Goal: Task Accomplishment & Management: Use online tool/utility

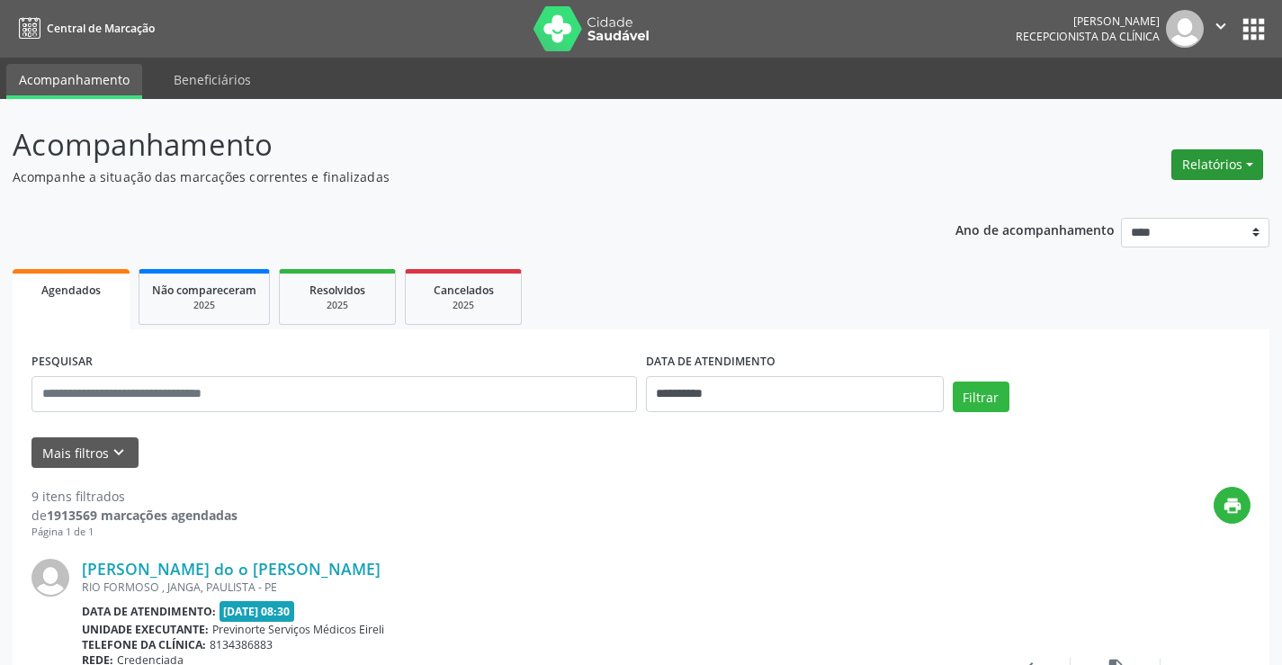
click at [1207, 179] on button "Relatórios" at bounding box center [1217, 164] width 92 height 31
click at [1197, 198] on link "Agendamentos" at bounding box center [1166, 203] width 193 height 25
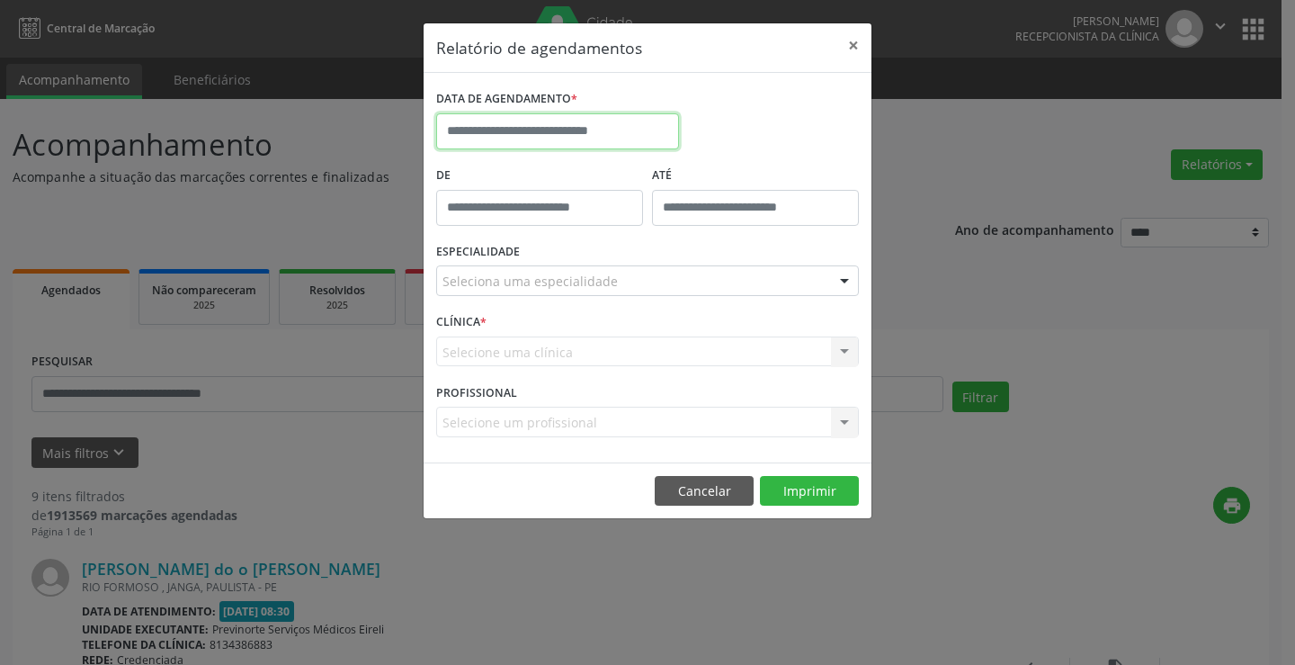
click at [586, 121] on input "text" at bounding box center [557, 131] width 243 height 36
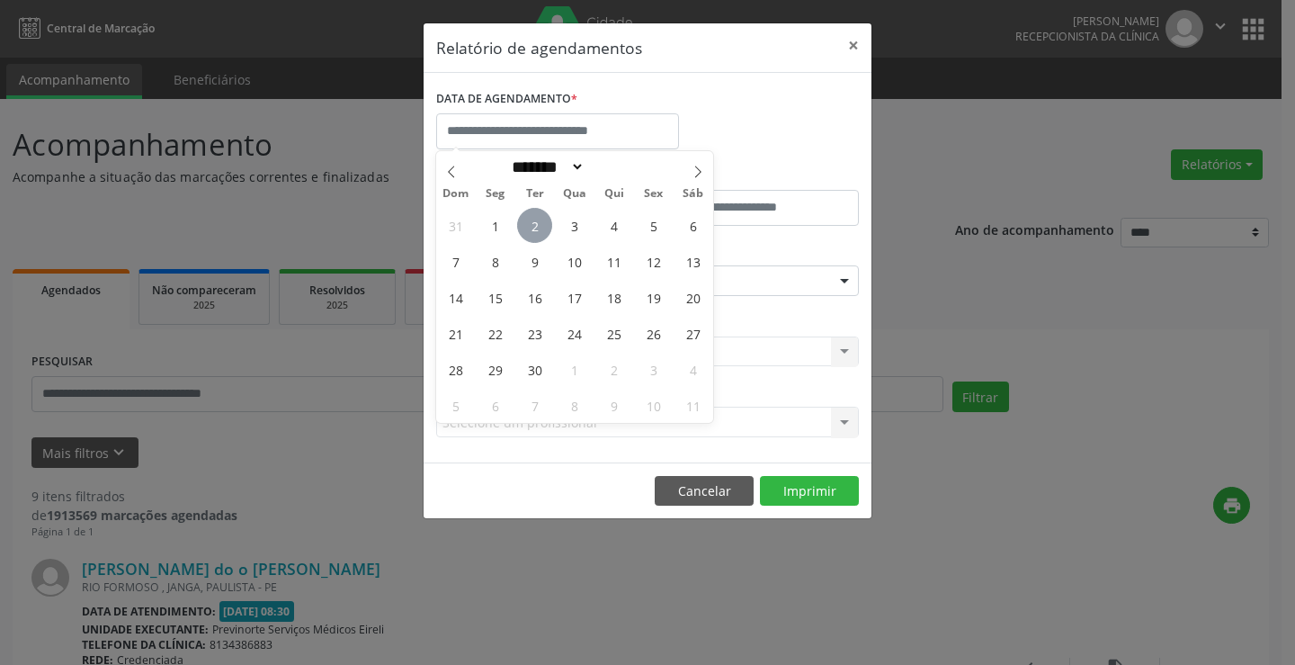
click at [535, 222] on span "2" at bounding box center [534, 225] width 35 height 35
type input "**********"
click at [554, 228] on div "31 1 2 3 4 5 6 7 8 9 10 11 12 13 14 15 16 17 18 19 20 21 22 23 24 25 26 27 28 2…" at bounding box center [574, 315] width 277 height 216
click at [540, 227] on span "2" at bounding box center [534, 225] width 35 height 35
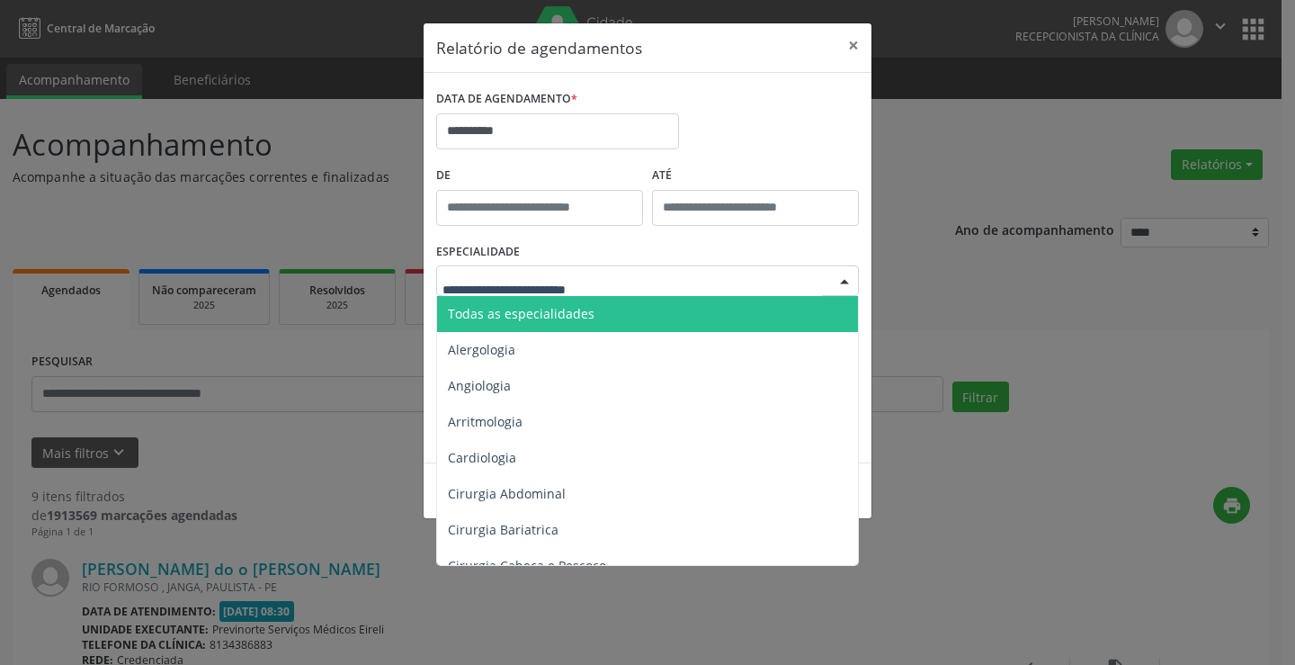
click at [647, 282] on div at bounding box center [647, 280] width 423 height 31
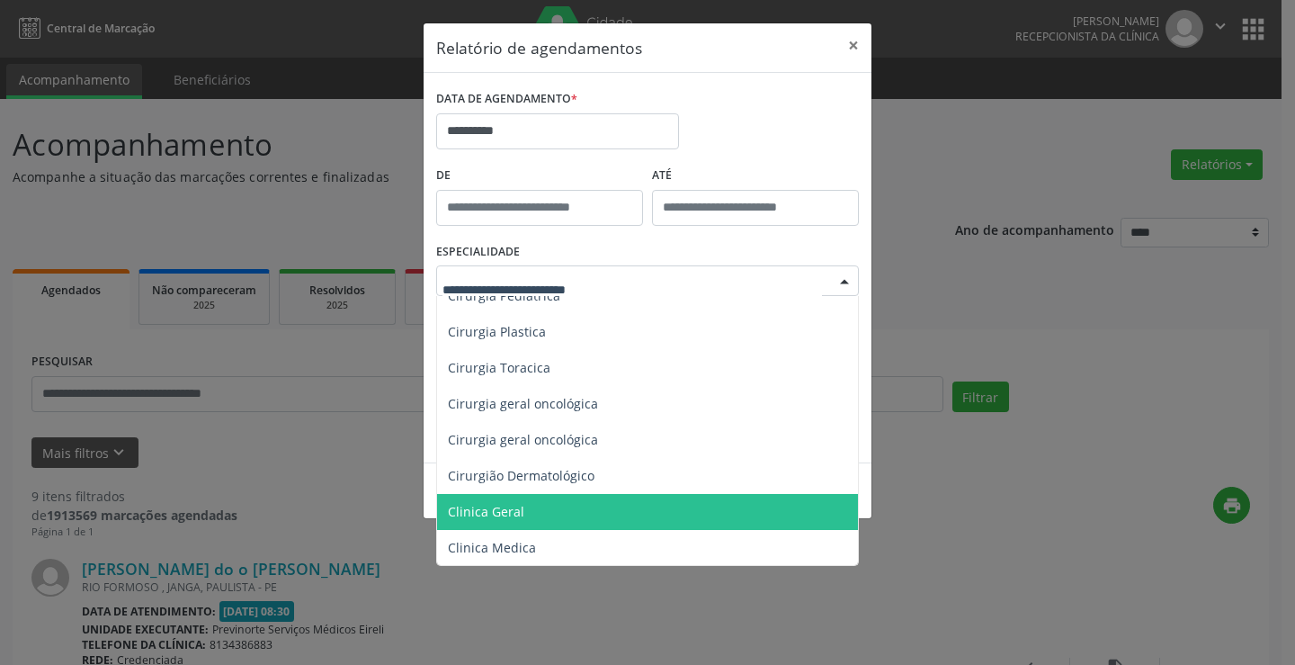
scroll to position [540, 0]
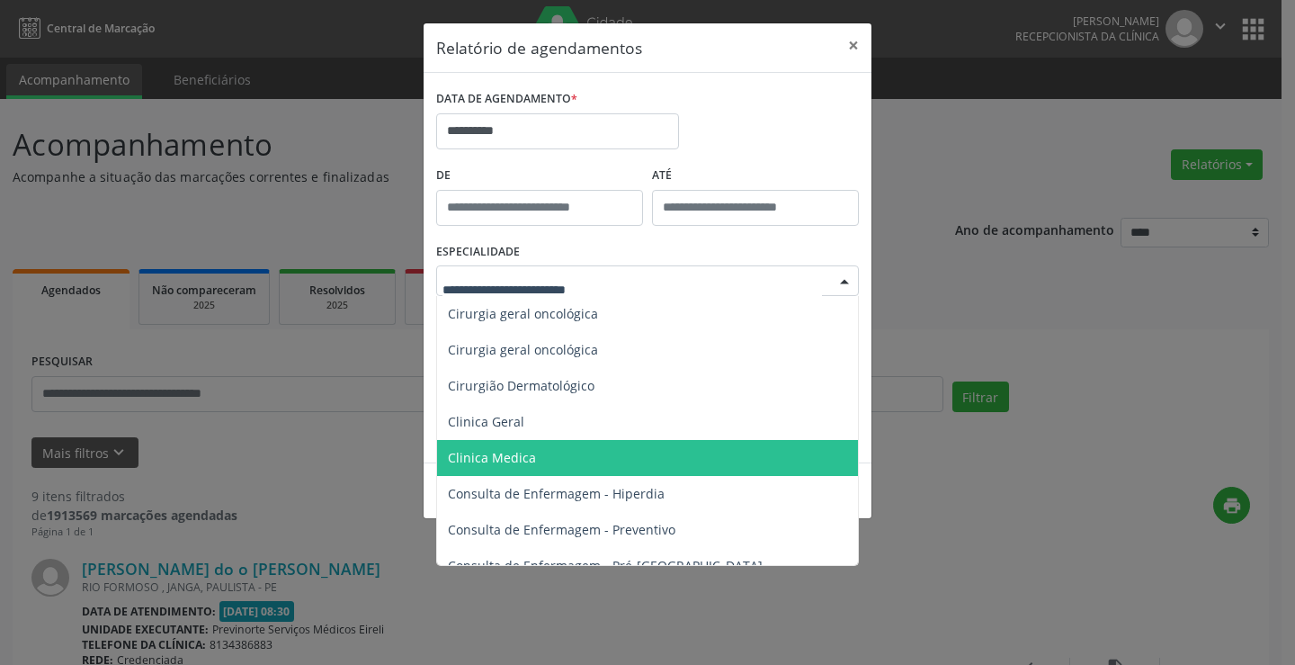
click at [523, 458] on span "Clinica Medica" at bounding box center [492, 457] width 88 height 17
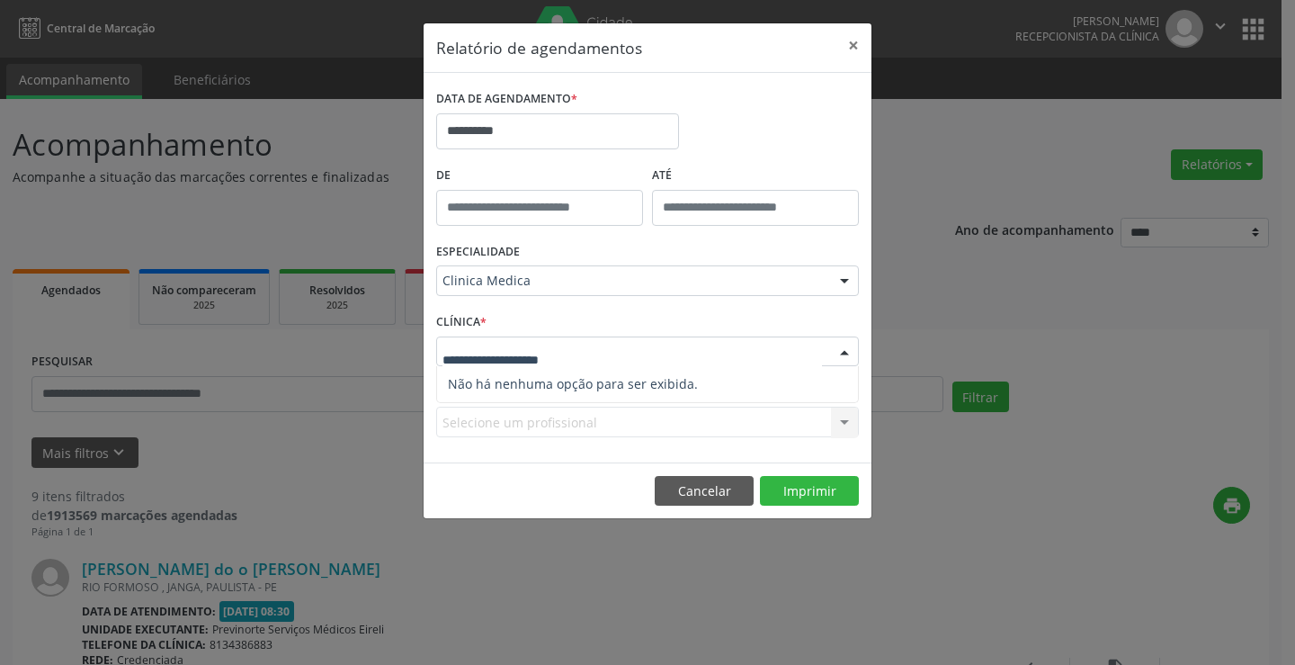
click at [809, 360] on div at bounding box center [647, 351] width 423 height 31
click at [751, 362] on input "text" at bounding box center [633, 361] width 380 height 36
click at [716, 291] on div "Clinica Medica" at bounding box center [647, 280] width 423 height 31
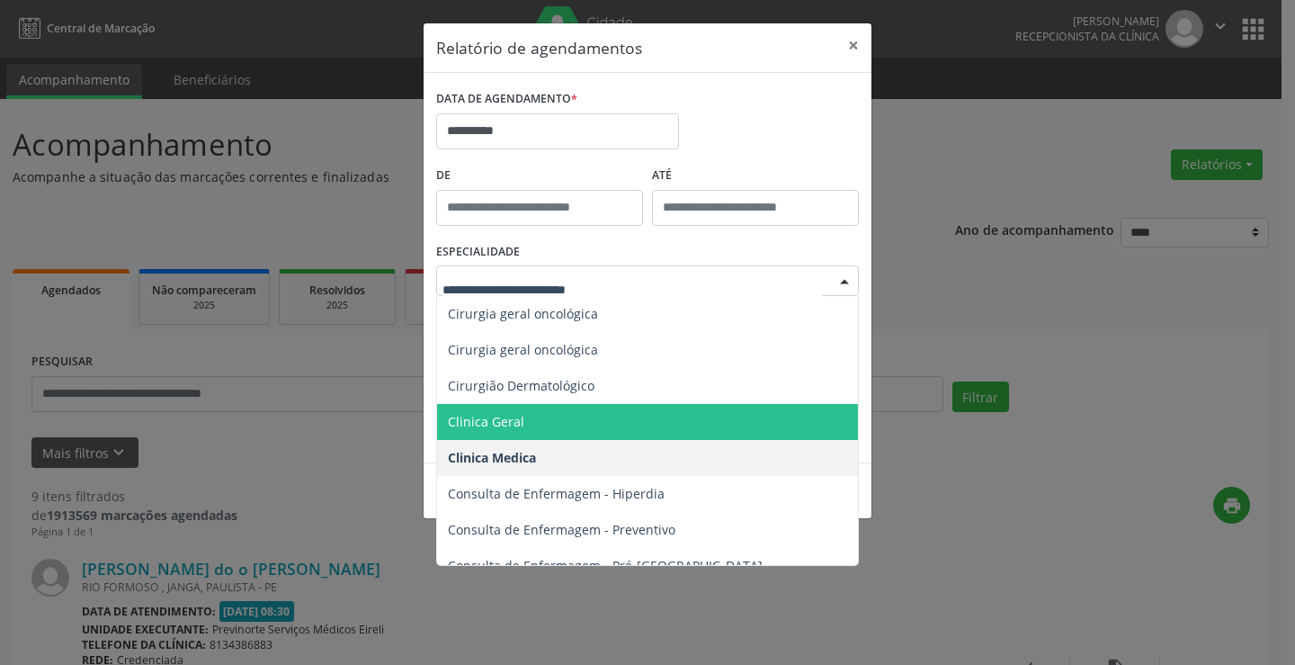
click at [543, 420] on span "Clinica Geral" at bounding box center [649, 422] width 424 height 36
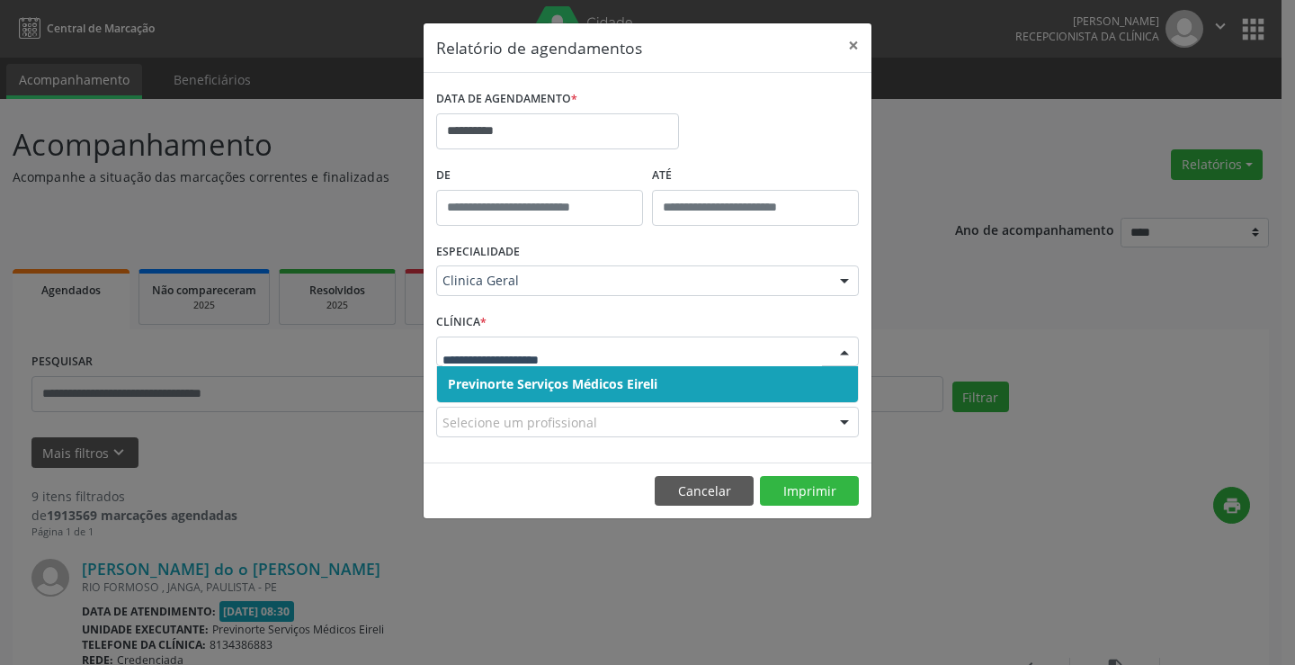
click at [783, 354] on input "text" at bounding box center [633, 361] width 380 height 36
click at [809, 479] on button "Imprimir" at bounding box center [809, 491] width 99 height 31
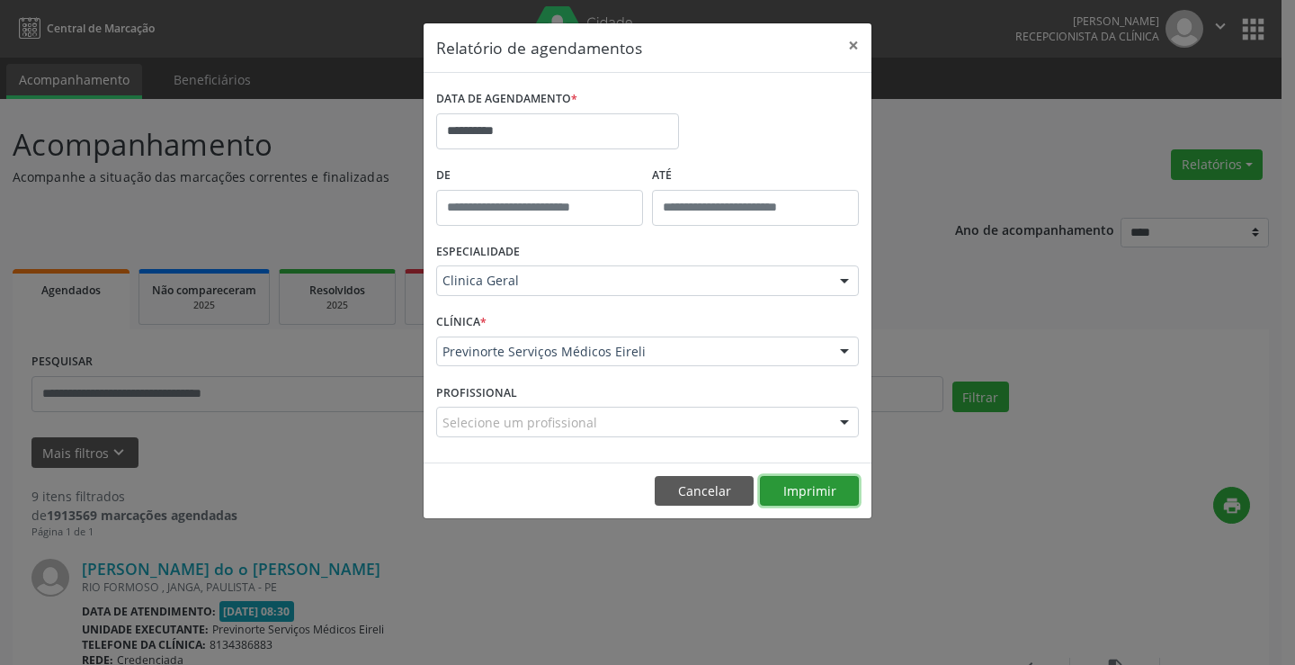
click at [815, 493] on button "Imprimir" at bounding box center [809, 491] width 99 height 31
click at [717, 491] on button "Cancelar" at bounding box center [704, 491] width 99 height 31
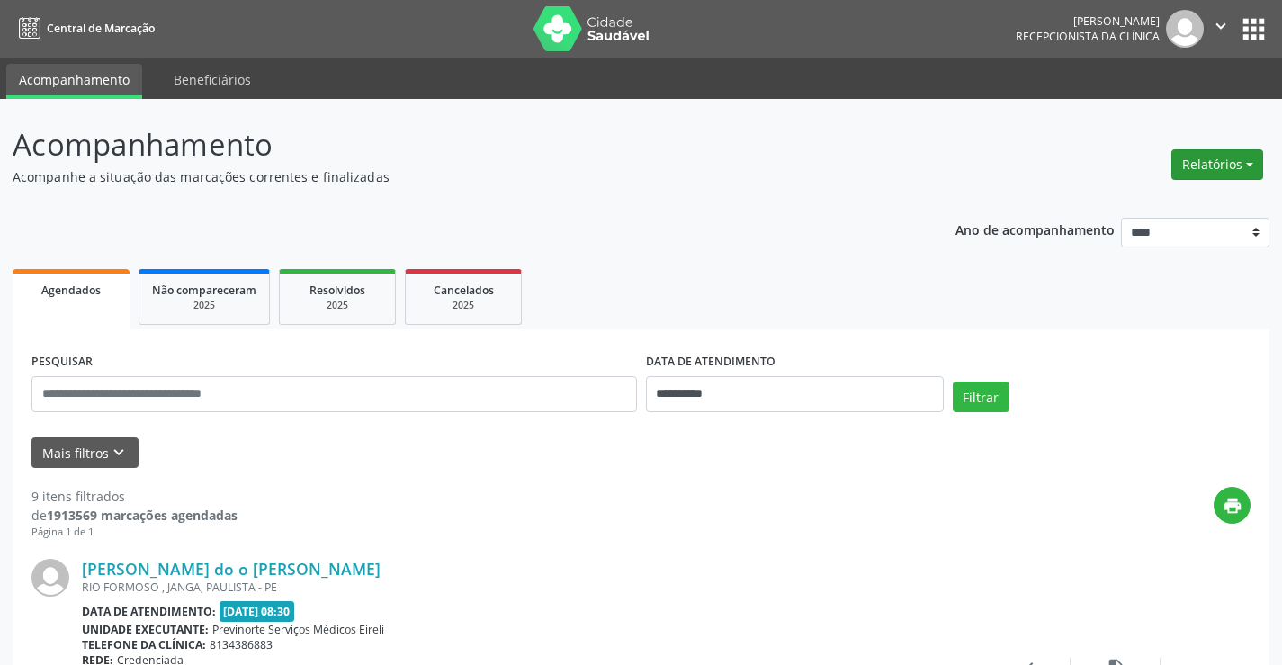
click at [1194, 170] on button "Relatórios" at bounding box center [1217, 164] width 92 height 31
click at [1186, 211] on link "Agendamentos" at bounding box center [1166, 203] width 193 height 25
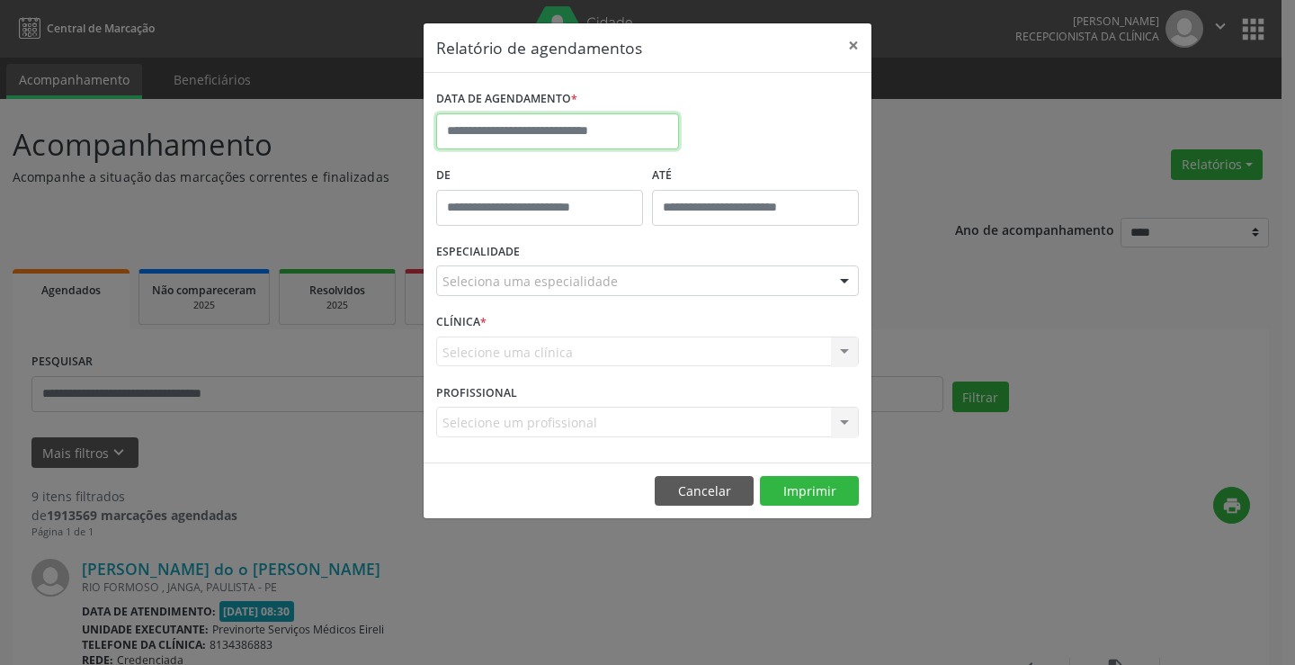
click at [627, 140] on input "text" at bounding box center [557, 131] width 243 height 36
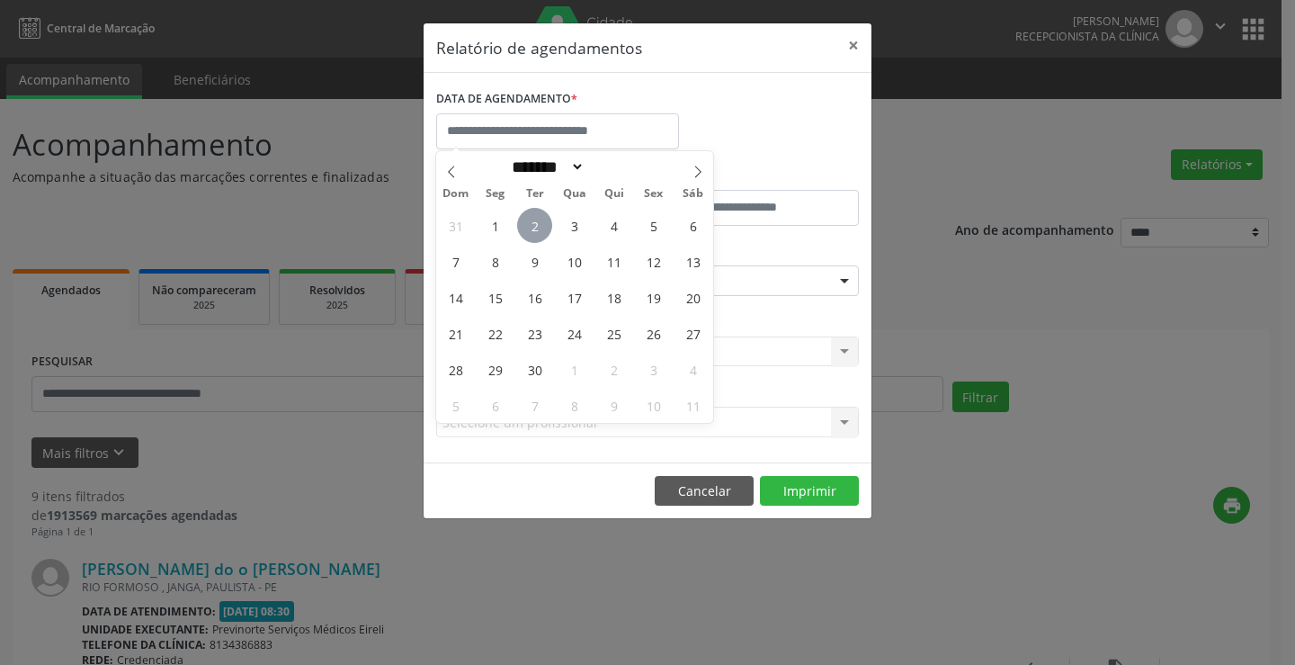
click at [545, 218] on span "2" at bounding box center [534, 225] width 35 height 35
type input "**********"
click at [542, 228] on span "2" at bounding box center [534, 225] width 35 height 35
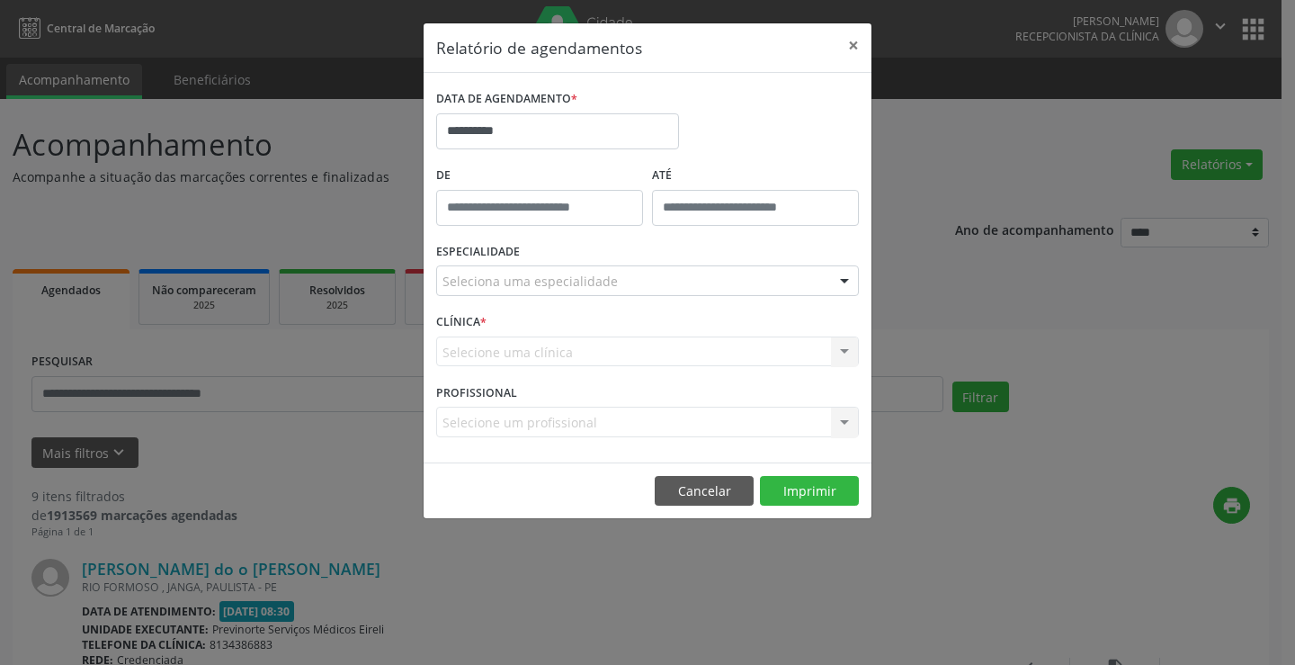
click at [706, 279] on div "Seleciona uma especialidade" at bounding box center [647, 280] width 423 height 31
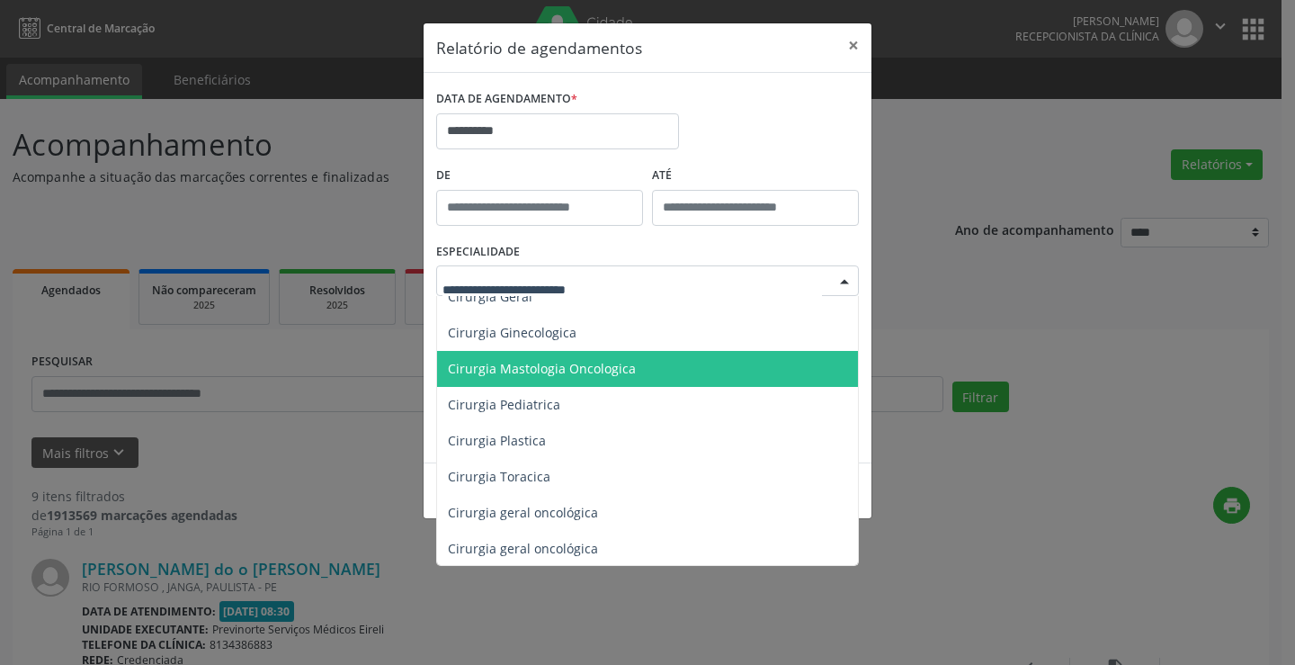
scroll to position [450, 0]
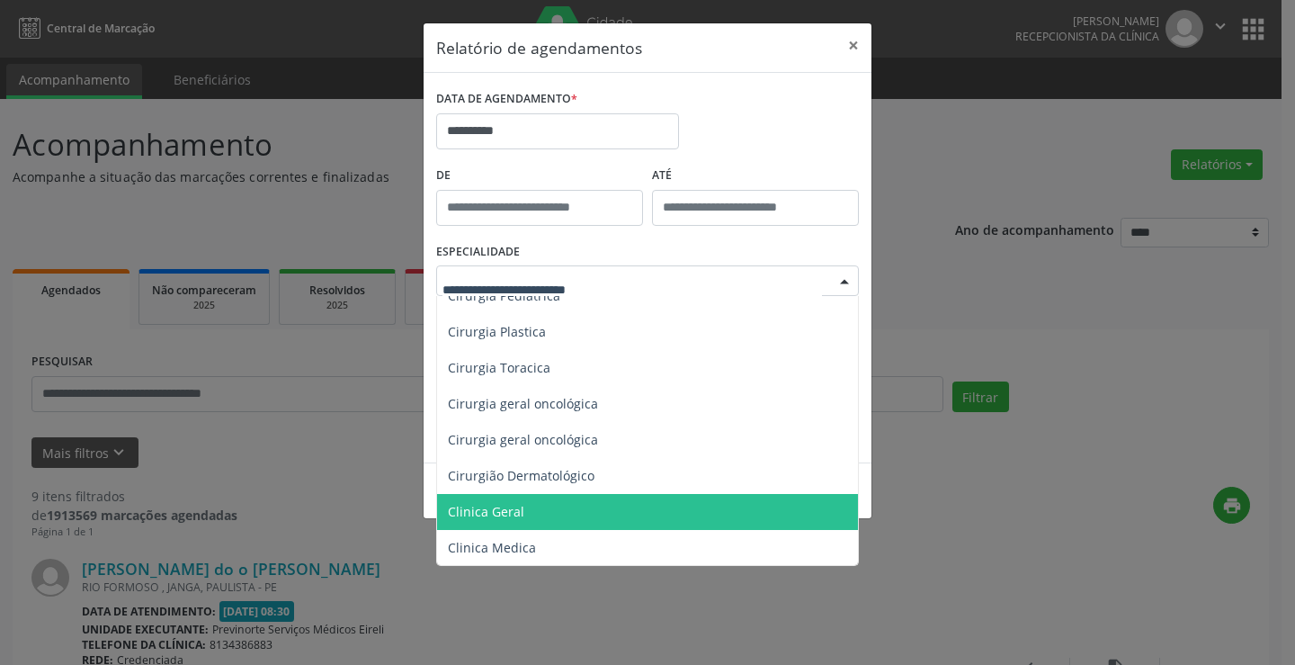
click at [595, 503] on span "Clinica Geral" at bounding box center [649, 512] width 424 height 36
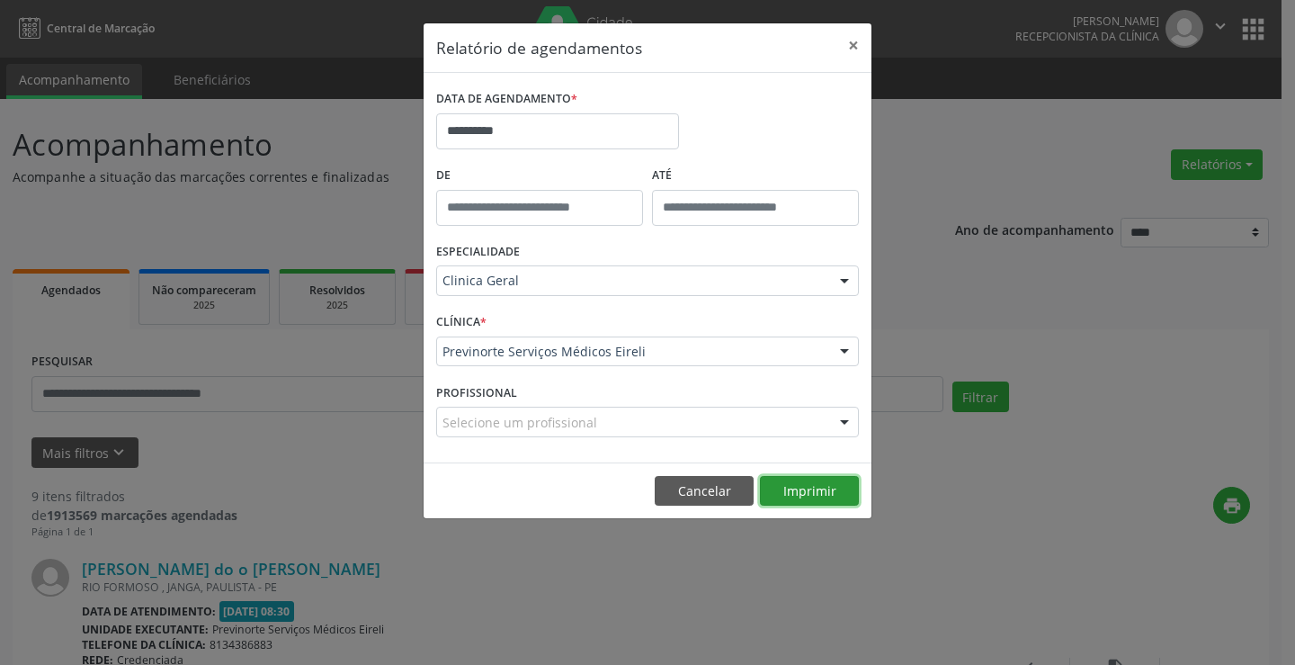
click at [788, 492] on button "Imprimir" at bounding box center [809, 491] width 99 height 31
